Goal: Transaction & Acquisition: Purchase product/service

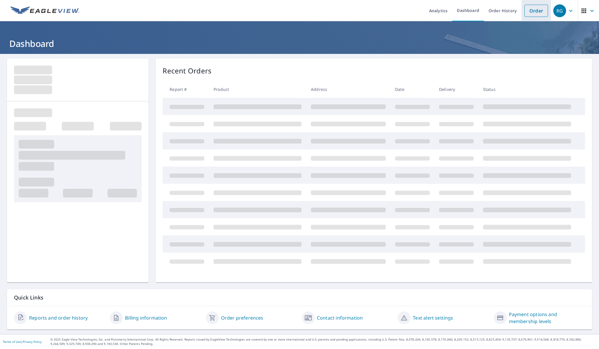
click at [535, 11] on link "Order" at bounding box center [537, 11] width 24 height 12
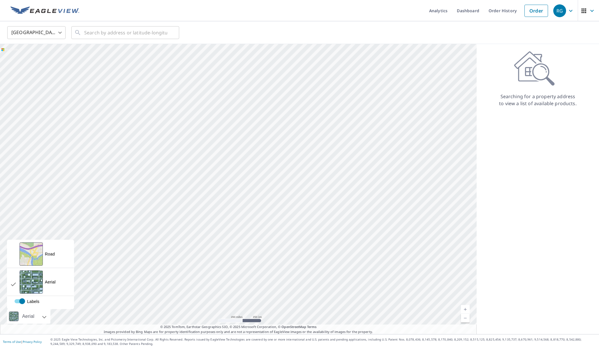
click at [37, 318] on div at bounding box center [37, 316] width 3 height 15
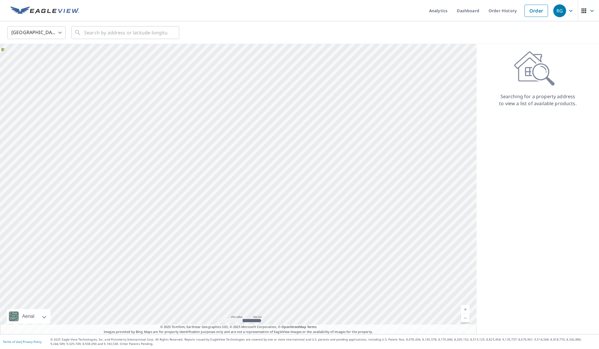
click at [91, 220] on div at bounding box center [238, 189] width 477 height 290
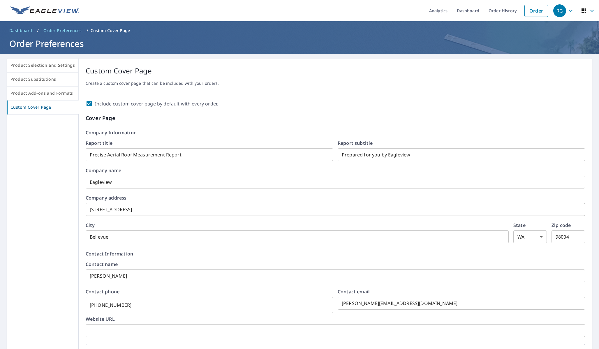
scroll to position [167, 0]
